Goal: Information Seeking & Learning: Find specific fact

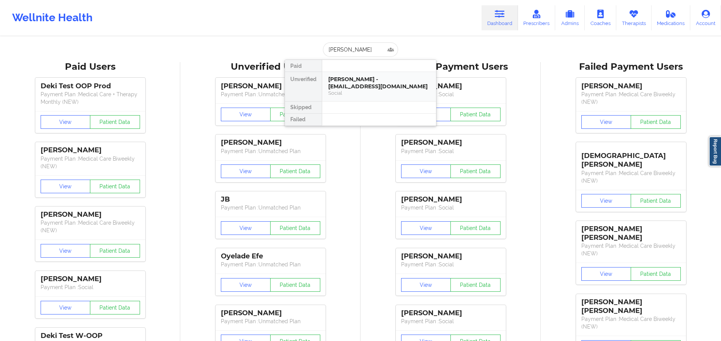
click at [389, 80] on div "[PERSON_NAME] - [EMAIL_ADDRESS][DOMAIN_NAME]" at bounding box center [379, 83] width 102 height 14
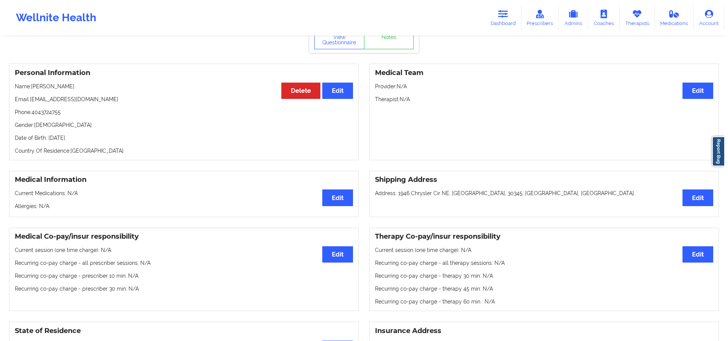
scroll to position [21, 0]
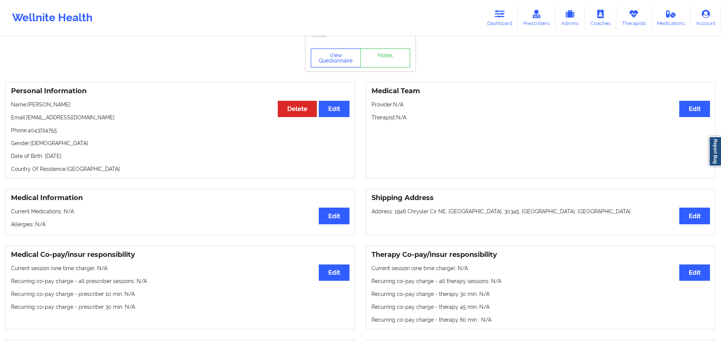
click at [345, 53] on button "View Questionnaire" at bounding box center [336, 58] width 50 height 19
click at [345, 63] on div "View Questionnaire Notes" at bounding box center [360, 58] width 99 height 19
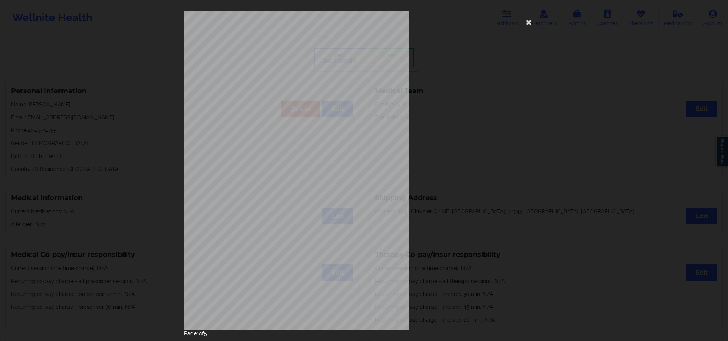
scroll to position [20, 0]
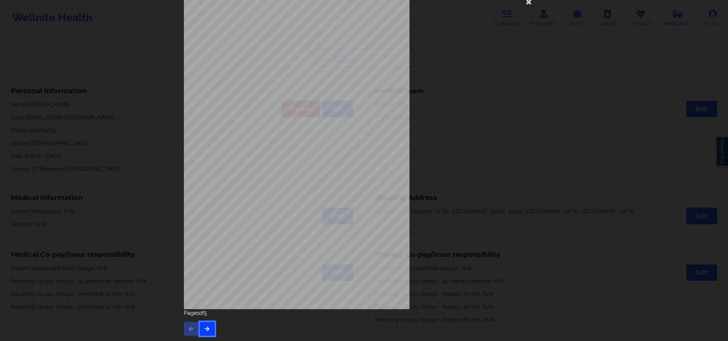
click at [200, 329] on button "button" at bounding box center [207, 329] width 15 height 14
click at [209, 328] on button "button" at bounding box center [207, 329] width 15 height 14
click at [209, 328] on div "Feeling nervous, anxious, or on edge Not being able to stop or control worrying…" at bounding box center [364, 170] width 728 height 341
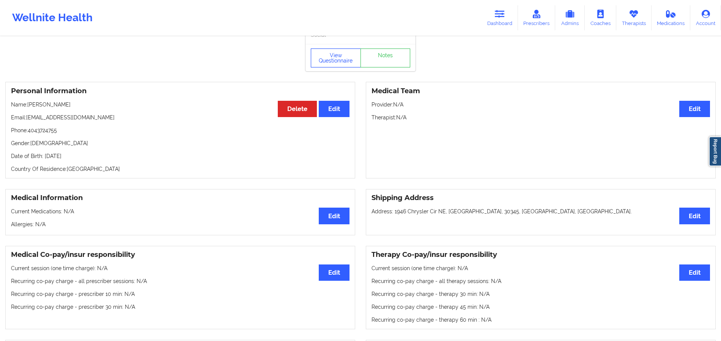
click at [329, 63] on button "View Questionnaire" at bounding box center [336, 58] width 50 height 19
click at [329, 63] on div "View Questionnaire Notes" at bounding box center [360, 58] width 99 height 19
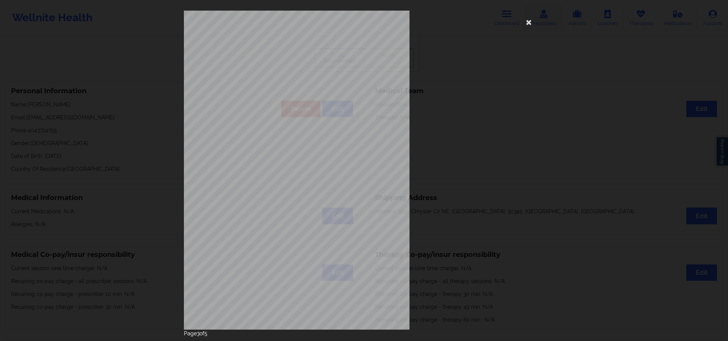
drag, startPoint x: 468, startPoint y: 163, endPoint x: 528, endPoint y: 27, distance: 148.2
click at [468, 168] on div "Back cover of insurance image" at bounding box center [364, 170] width 360 height 319
click at [525, 22] on icon at bounding box center [529, 22] width 12 height 12
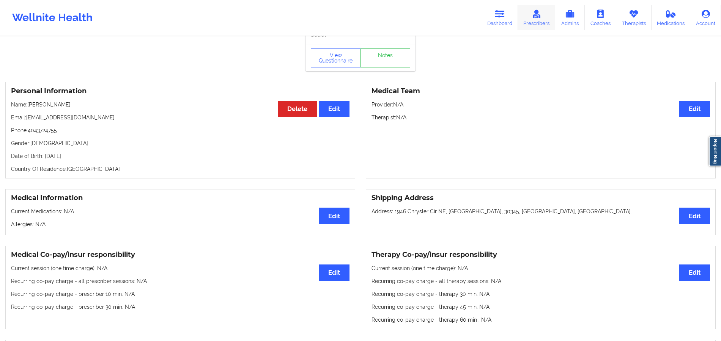
click at [528, 27] on link "Prescribers" at bounding box center [537, 17] width 38 height 25
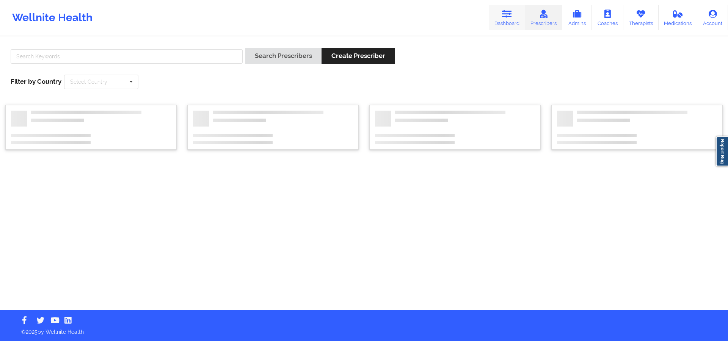
click at [507, 20] on link "Dashboard" at bounding box center [507, 17] width 36 height 25
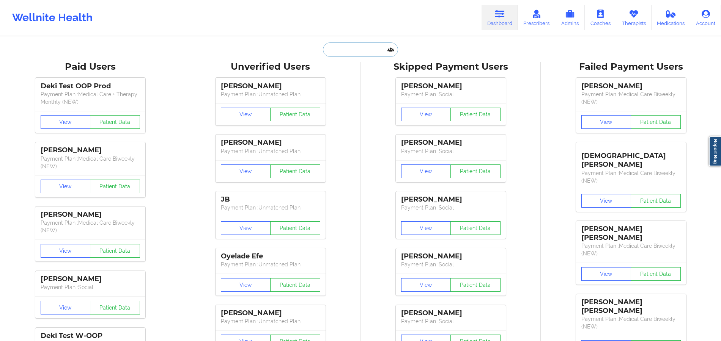
click at [349, 49] on input "text" at bounding box center [360, 49] width 75 height 14
paste input "[PERSON_NAME]"
type input "[PERSON_NAME]"
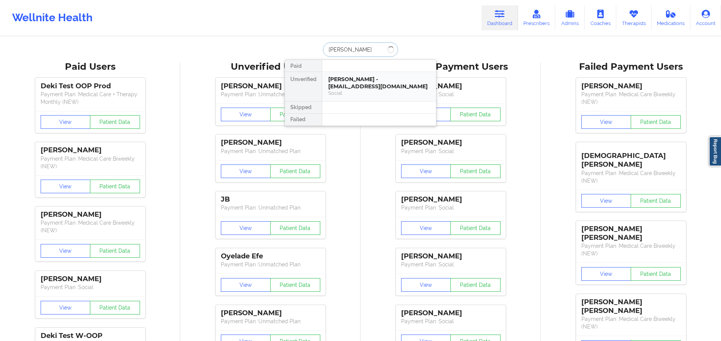
click at [358, 79] on div "[PERSON_NAME] - [EMAIL_ADDRESS][DOMAIN_NAME]" at bounding box center [379, 83] width 102 height 14
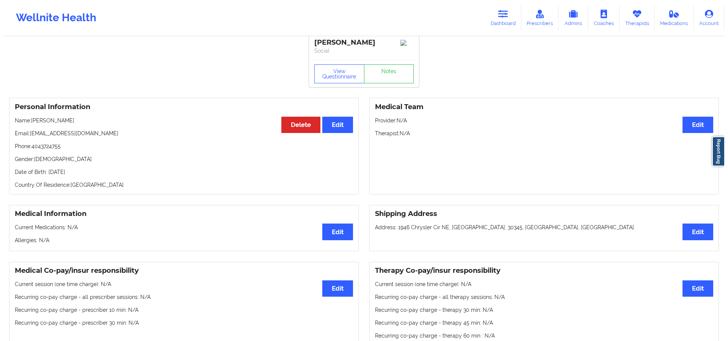
scroll to position [1, 0]
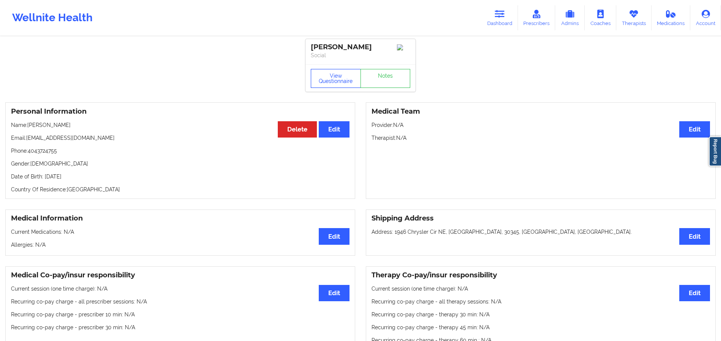
click at [322, 86] on button "View Questionnaire" at bounding box center [336, 78] width 50 height 19
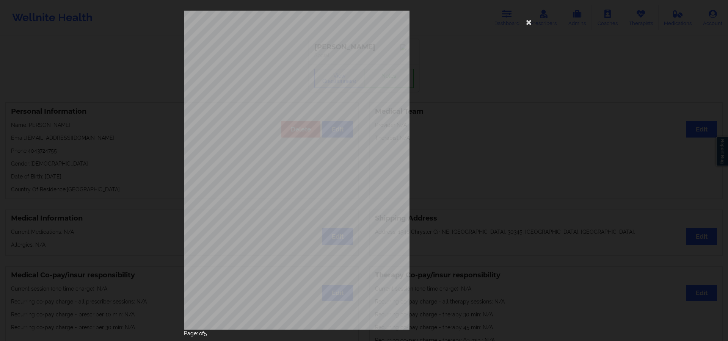
scroll to position [20, 0]
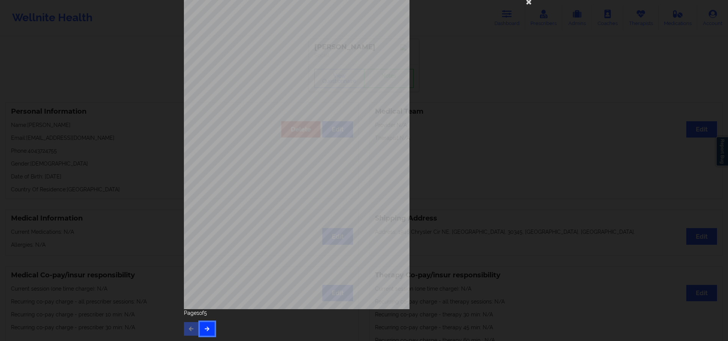
click at [200, 328] on button "button" at bounding box center [207, 329] width 15 height 14
click at [206, 329] on icon "button" at bounding box center [207, 329] width 6 height 5
click at [206, 333] on button "button" at bounding box center [207, 329] width 15 height 14
click at [189, 331] on icon "button" at bounding box center [191, 329] width 6 height 5
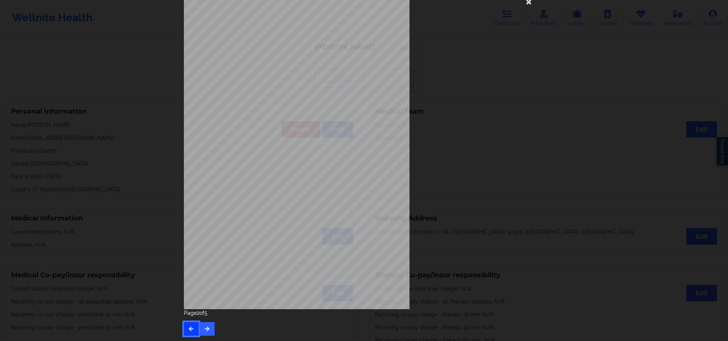
click at [189, 331] on icon "button" at bounding box center [191, 329] width 6 height 5
click at [524, 11] on div "[STREET_ADDRESS] What state do you live in ? [US_STATE] Full Name [PERSON_NAME]…" at bounding box center [364, 149] width 360 height 319
click at [524, 6] on icon at bounding box center [529, 1] width 12 height 12
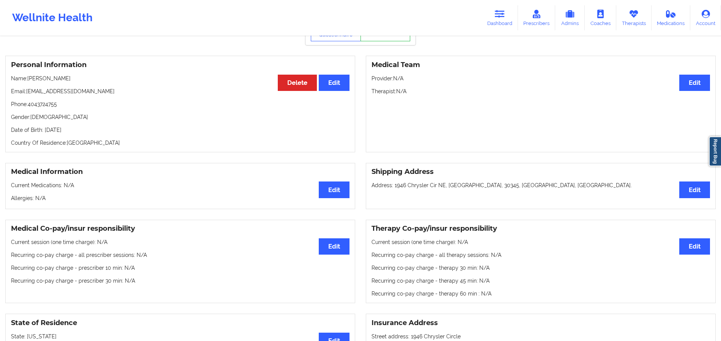
scroll to position [0, 0]
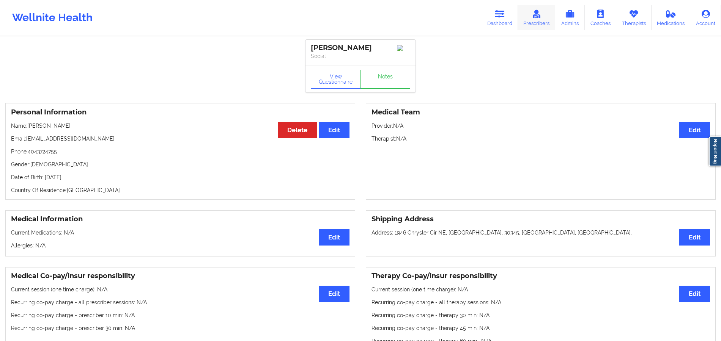
click at [521, 26] on link "Prescribers" at bounding box center [537, 17] width 38 height 25
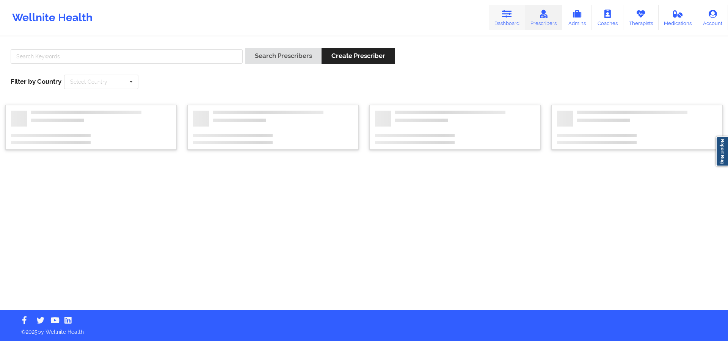
click at [504, 20] on link "Dashboard" at bounding box center [507, 17] width 36 height 25
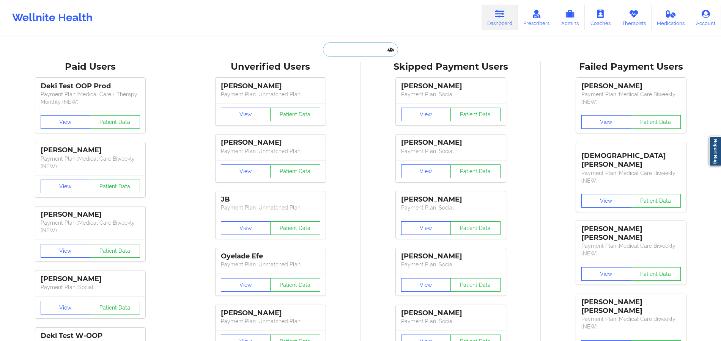
click at [336, 50] on input "text" at bounding box center [360, 49] width 75 height 14
paste input "[EMAIL_ADDRESS][DOMAIN_NAME]"
type input "[EMAIL_ADDRESS][DOMAIN_NAME]"
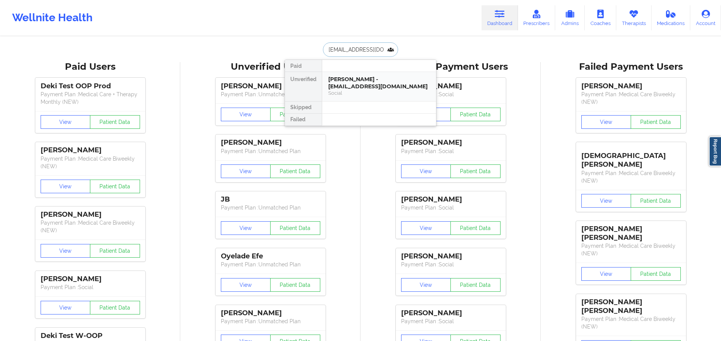
click at [360, 77] on div "[PERSON_NAME] - [EMAIL_ADDRESS][DOMAIN_NAME]" at bounding box center [379, 83] width 102 height 14
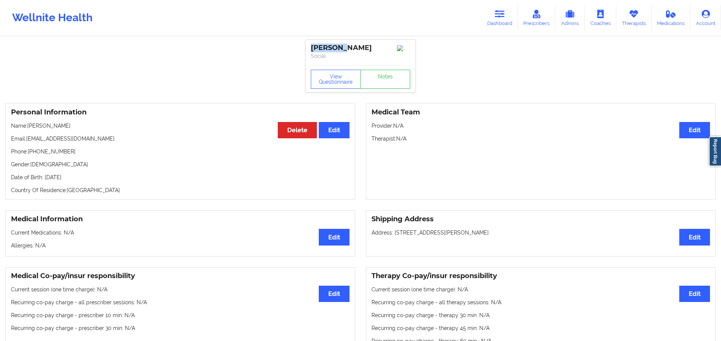
drag, startPoint x: 351, startPoint y: 49, endPoint x: 475, endPoint y: 1, distance: 132.9
copy div "[PERSON_NAME]"
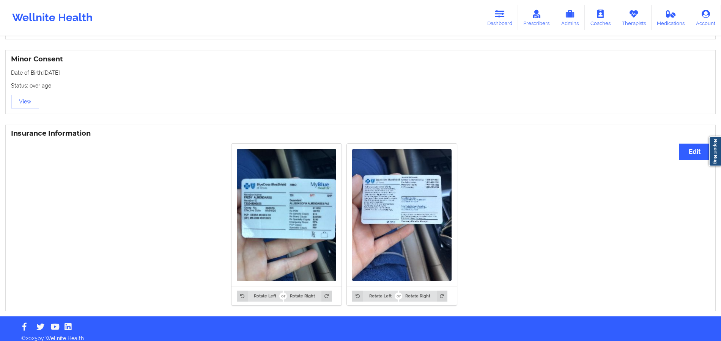
scroll to position [478, 0]
